Goal: Information Seeking & Learning: Learn about a topic

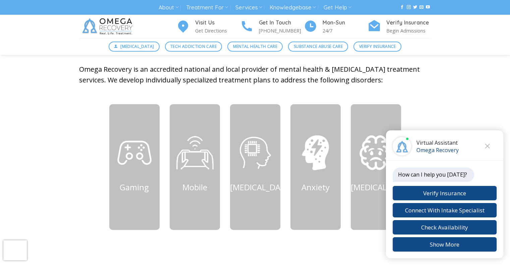
scroll to position [278, 0]
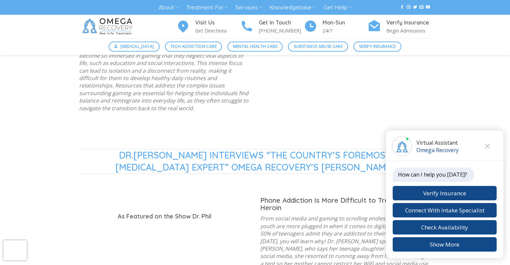
drag, startPoint x: 513, startPoint y: 23, endPoint x: 511, endPoint y: 76, distance: 52.7
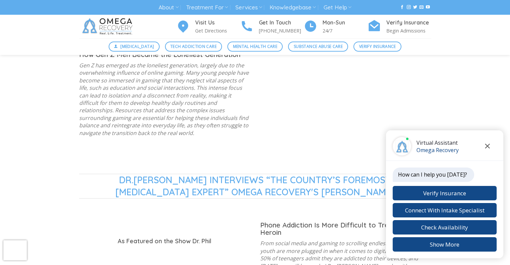
click at [486, 148] on icon "Close chat" at bounding box center [488, 146] width 5 height 5
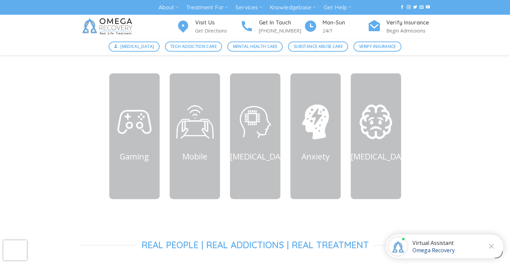
scroll to position [293, 0]
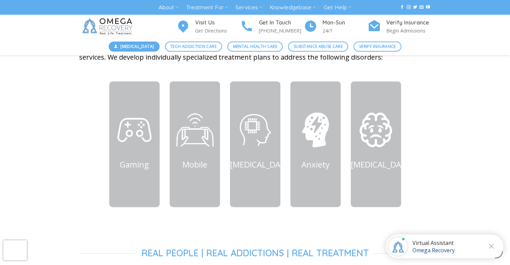
click at [135, 47] on span "[MEDICAL_DATA]" at bounding box center [137, 46] width 34 height 6
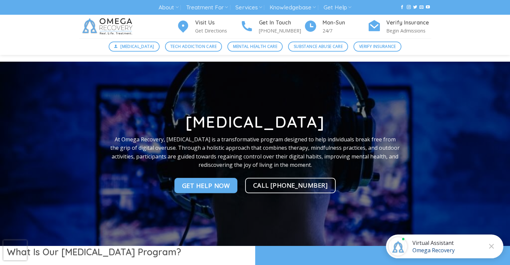
scroll to position [232, 0]
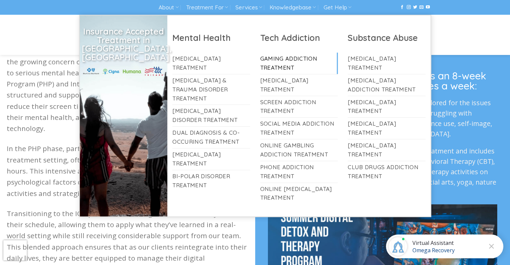
click at [272, 60] on link "Gaming Addiction Treatment" at bounding box center [299, 63] width 78 height 21
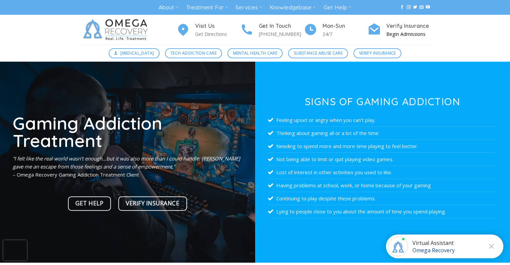
click at [394, 26] on h4 "Verify Insurance" at bounding box center [409, 26] width 45 height 9
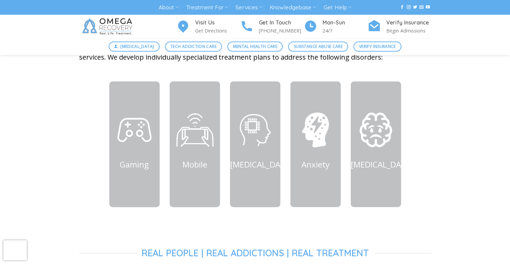
scroll to position [293, 0]
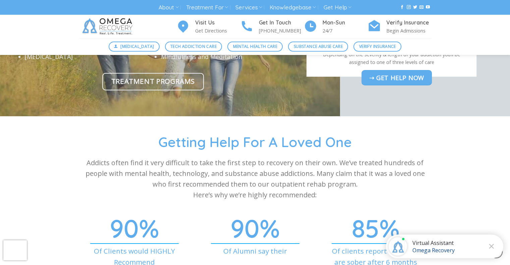
scroll to position [2086, 0]
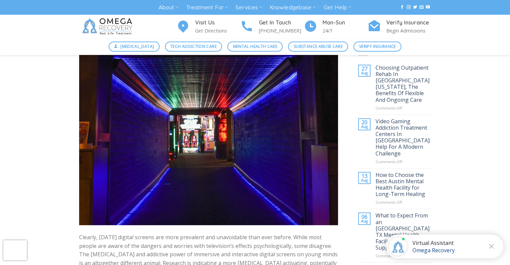
scroll to position [209, 0]
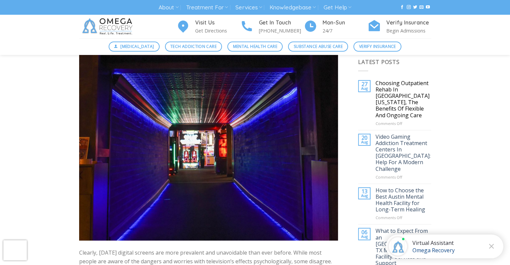
click at [412, 102] on link "Choosing Outpatient Rehab In Austin Texas, The Benefits Of Flexible And Ongoing…" at bounding box center [404, 99] width 56 height 39
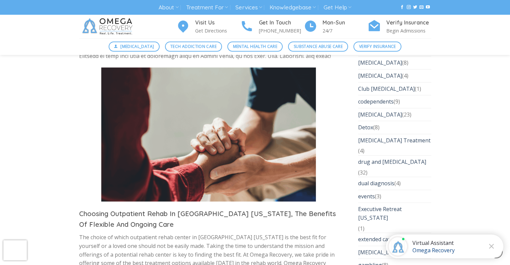
scroll to position [1390, 0]
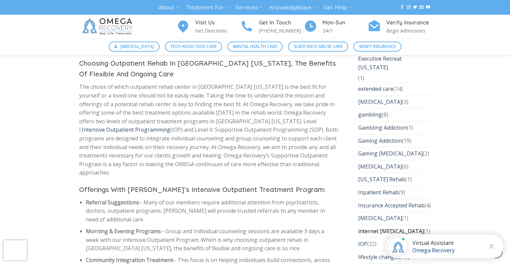
click at [399, 226] on link "internet [MEDICAL_DATA]" at bounding box center [391, 232] width 66 height 13
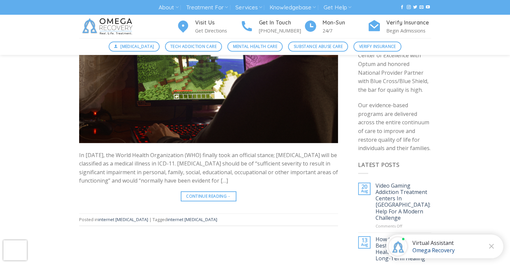
scroll to position [123, 0]
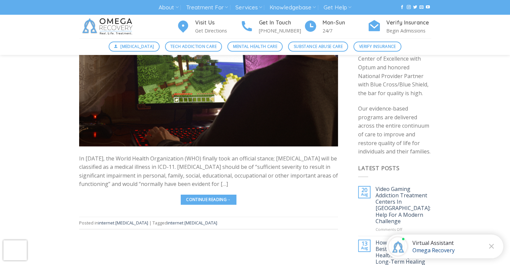
click at [209, 197] on link "Continue reading →" at bounding box center [209, 200] width 56 height 10
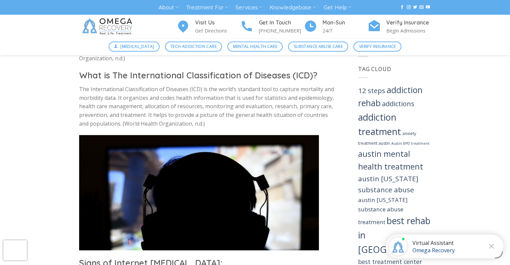
scroll to position [462, 0]
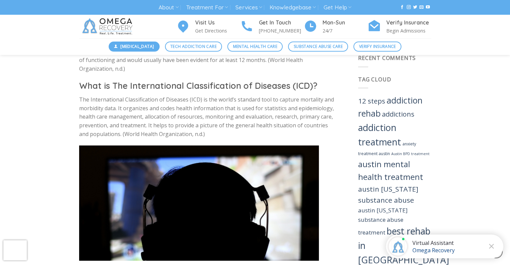
click at [146, 45] on span "[MEDICAL_DATA]" at bounding box center [137, 46] width 34 height 6
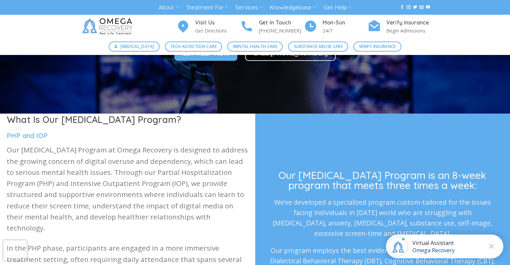
scroll to position [117, 0]
